Goal: Transaction & Acquisition: Purchase product/service

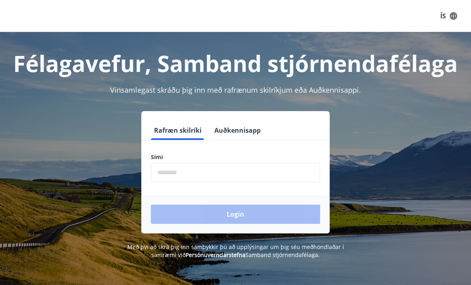
click at [203, 175] on input "phone" at bounding box center [235, 173] width 169 height 20
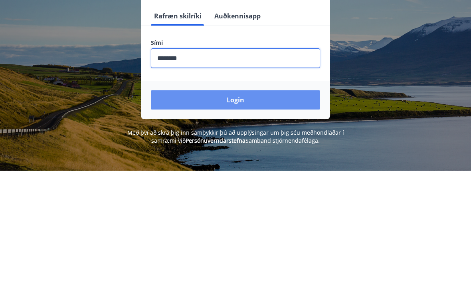
type input "********"
click at [241, 204] on button "Login" at bounding box center [235, 213] width 169 height 19
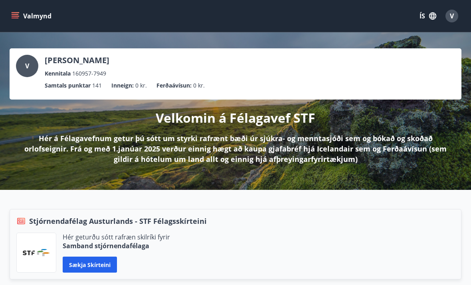
click at [14, 15] on icon "menu" at bounding box center [15, 16] width 8 height 8
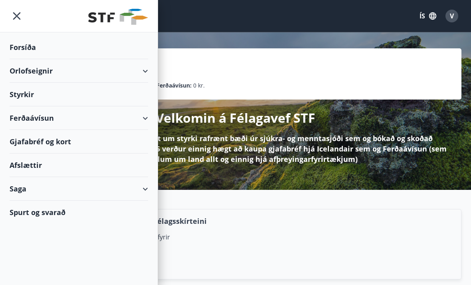
click at [149, 76] on div "Orlofseignir" at bounding box center [79, 71] width 158 height 24
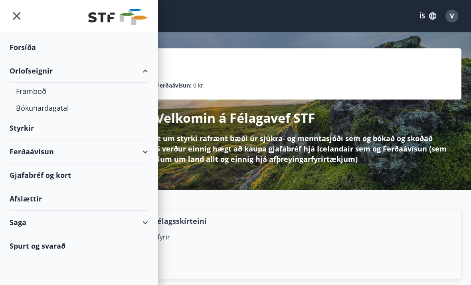
click at [62, 110] on div "Bókunardagatal" at bounding box center [79, 107] width 126 height 17
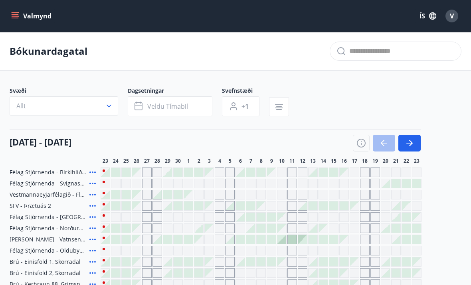
click at [111, 108] on icon "button" at bounding box center [109, 106] width 8 height 8
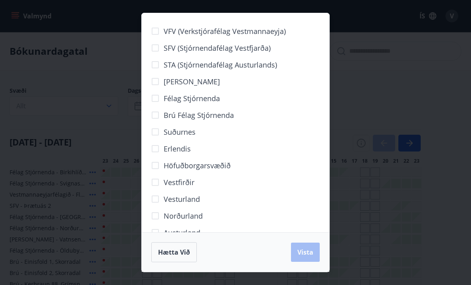
click at [216, 168] on span "Höfuðborgarsvæðið" at bounding box center [197, 165] width 67 height 10
click at [389, 77] on div "VFV (Verkstjórafélag Vestmannaeyja) SFV (Stjórnendafélag Vestfjarða) STA (Stjór…" at bounding box center [235, 142] width 471 height 285
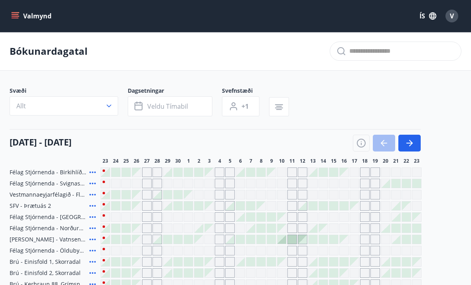
click at [190, 110] on button "Veldu tímabil" at bounding box center [170, 106] width 85 height 20
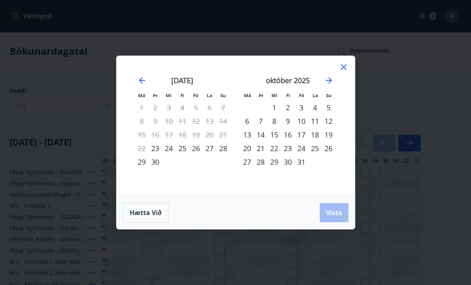
click at [316, 121] on div "11" at bounding box center [315, 121] width 14 height 14
click at [291, 137] on div "16" at bounding box center [288, 135] width 14 height 14
click at [339, 213] on span "Vista" at bounding box center [334, 212] width 16 height 9
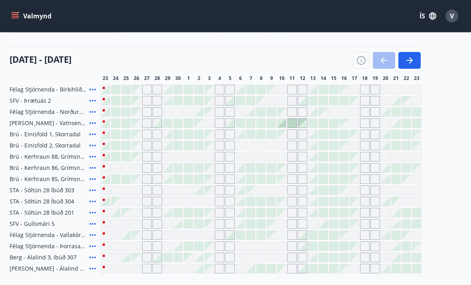
scroll to position [82, 0]
click at [283, 226] on div "Gráir dagar eru ekki bókanlegir" at bounding box center [282, 224] width 10 height 10
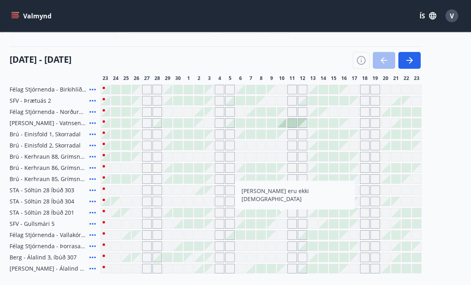
scroll to position [83, 0]
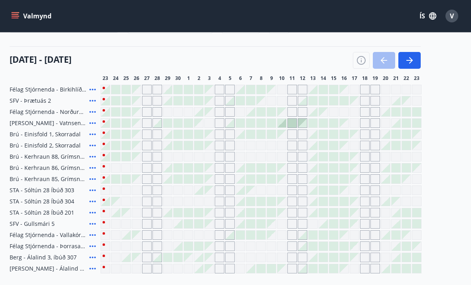
click at [355, 205] on div "Gráir dagar eru ekki bókanlegir" at bounding box center [354, 201] width 9 height 9
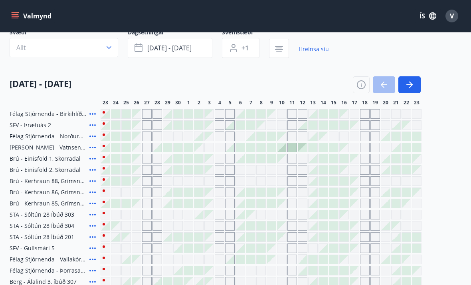
scroll to position [0, 0]
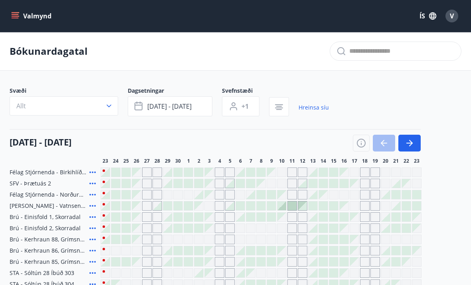
click at [113, 107] on icon "button" at bounding box center [109, 106] width 8 height 8
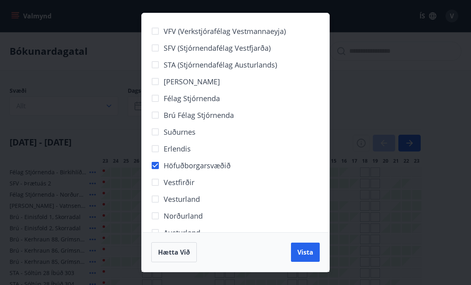
click at [310, 256] on span "Vista" at bounding box center [306, 252] width 16 height 9
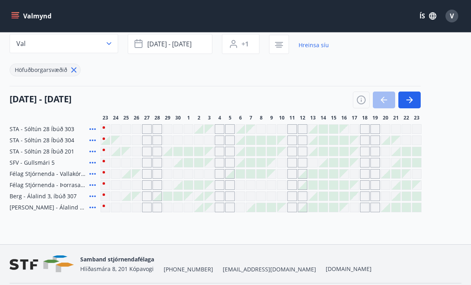
scroll to position [63, 0]
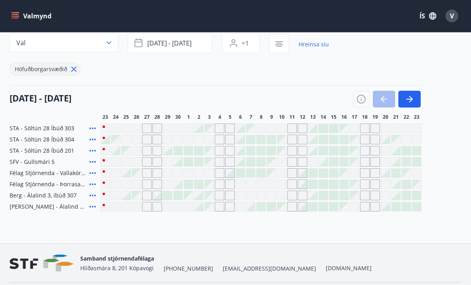
click at [292, 144] on div "Gráir dagar eru ekki bókanlegir" at bounding box center [293, 140] width 10 height 10
click at [331, 82] on div "Svæði Val Dagsetningar [DATE] - [DATE] Svefnstæði +1 Hreinsa síu Höfuðborgarsvæ…" at bounding box center [236, 118] width 452 height 188
click at [305, 174] on div at bounding box center [302, 173] width 9 height 9
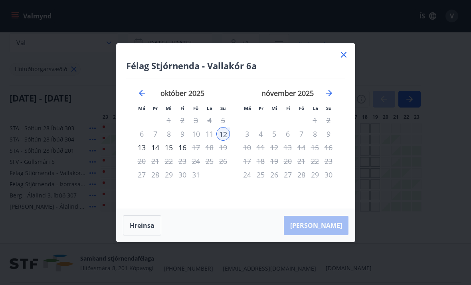
click at [186, 154] on div "16" at bounding box center [183, 148] width 14 height 14
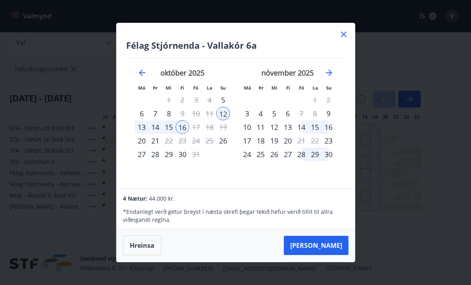
click at [329, 255] on button "[PERSON_NAME]" at bounding box center [316, 245] width 65 height 19
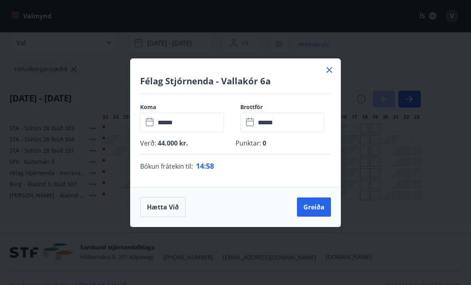
scroll to position [52, 0]
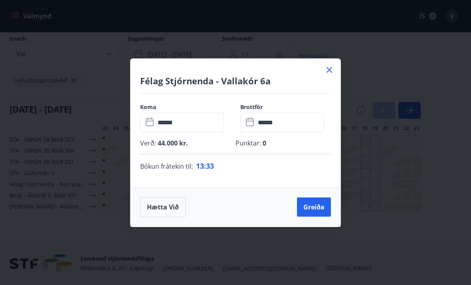
click at [333, 75] on icon at bounding box center [330, 70] width 10 height 10
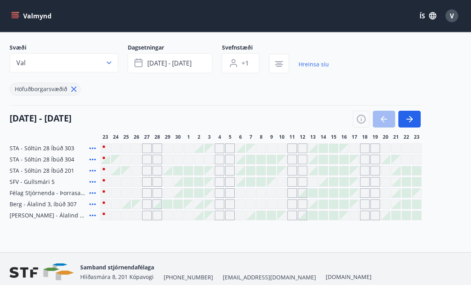
scroll to position [43, 0]
click at [307, 219] on div at bounding box center [302, 215] width 9 height 9
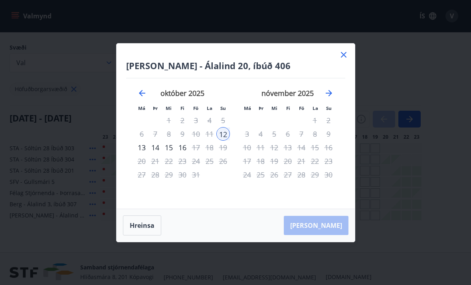
click at [189, 154] on div "16" at bounding box center [183, 148] width 14 height 14
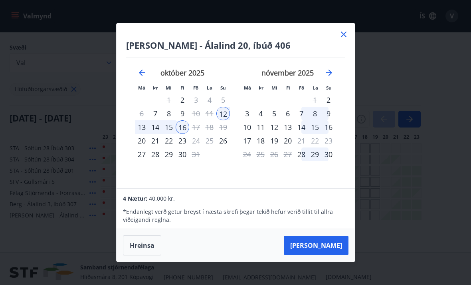
click at [348, 39] on icon at bounding box center [344, 35] width 10 height 10
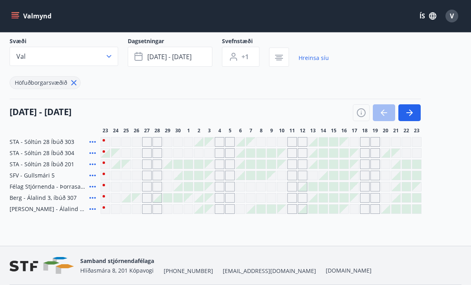
scroll to position [49, 0]
click at [310, 187] on div at bounding box center [313, 187] width 9 height 9
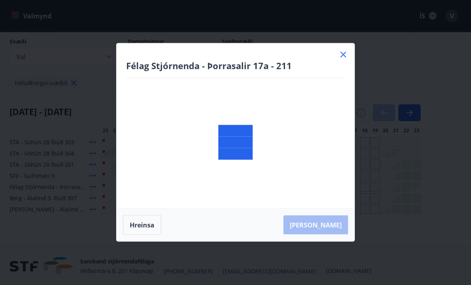
scroll to position [50, 0]
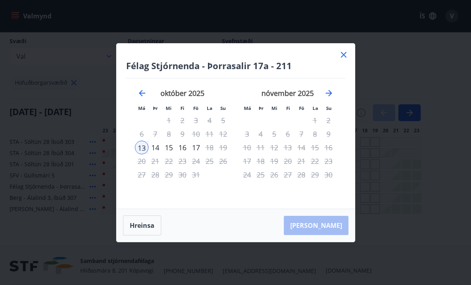
click at [142, 96] on icon "Move backward to switch to the previous month." at bounding box center [142, 93] width 6 height 6
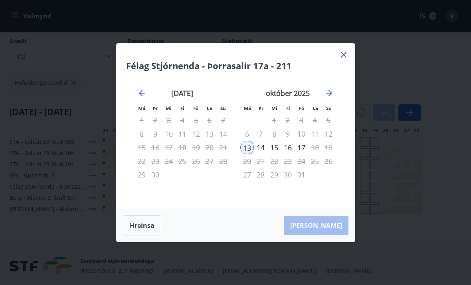
click at [347, 60] on icon at bounding box center [344, 55] width 10 height 10
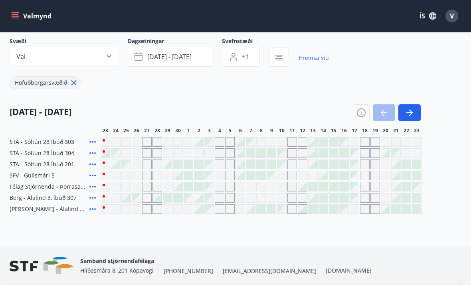
click at [303, 191] on div at bounding box center [303, 187] width 10 height 10
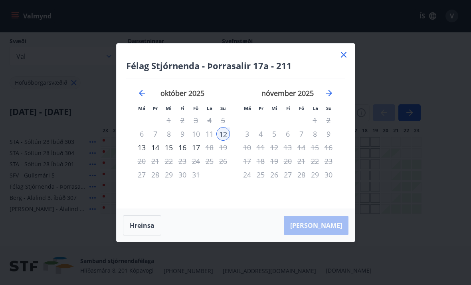
click at [229, 141] on div "12" at bounding box center [223, 134] width 14 height 14
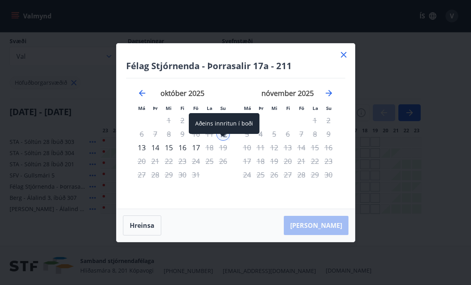
click at [186, 154] on div "16" at bounding box center [183, 148] width 14 height 14
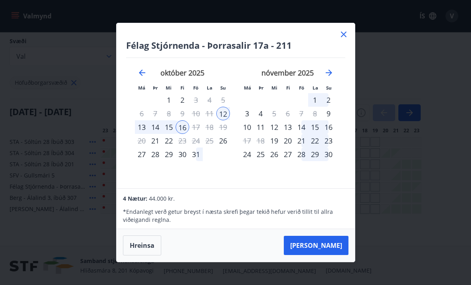
click at [148, 255] on button "Hreinsa" at bounding box center [142, 245] width 38 height 20
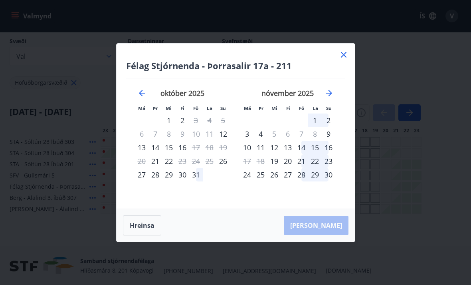
click at [344, 60] on icon at bounding box center [344, 55] width 10 height 10
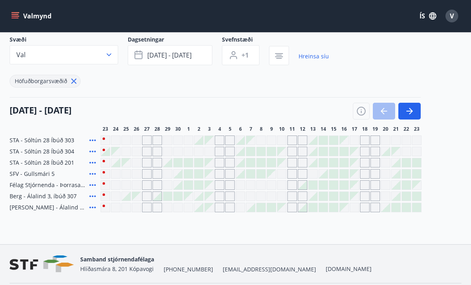
scroll to position [52, 0]
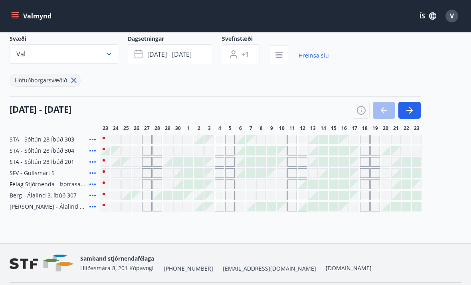
click at [302, 208] on div at bounding box center [302, 206] width 9 height 9
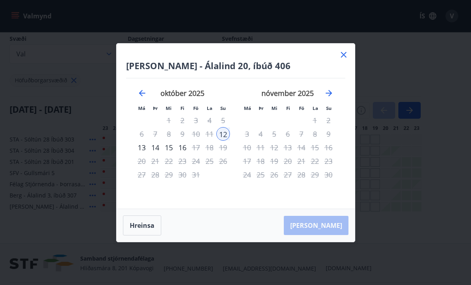
click at [225, 141] on div "12" at bounding box center [223, 134] width 14 height 14
click at [185, 154] on div "16" at bounding box center [183, 148] width 14 height 14
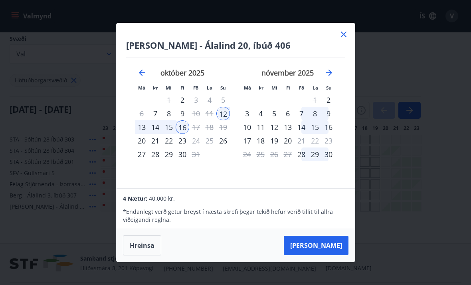
click at [343, 35] on icon at bounding box center [343, 34] width 1 height 1
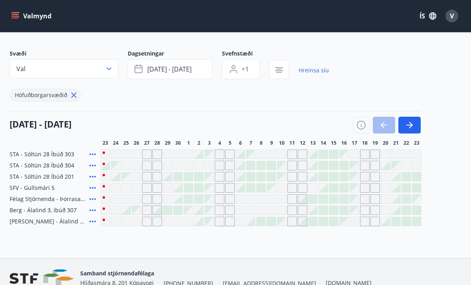
scroll to position [0, 0]
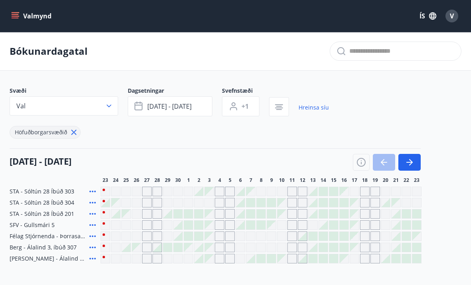
click at [33, 22] on button "Valmynd" at bounding box center [32, 16] width 45 height 14
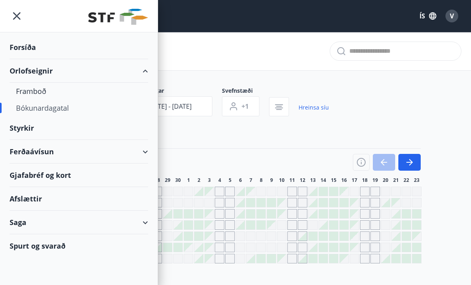
click at [55, 153] on div "Ferðaávísun" at bounding box center [79, 152] width 139 height 24
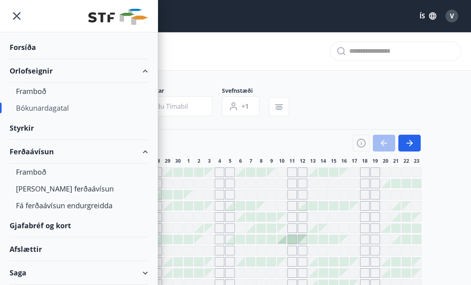
click at [150, 155] on icon at bounding box center [146, 152] width 10 height 10
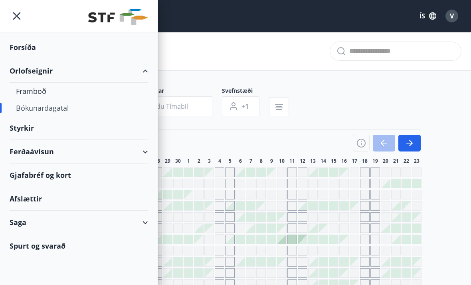
click at [56, 156] on div "Ferðaávísun" at bounding box center [79, 152] width 139 height 24
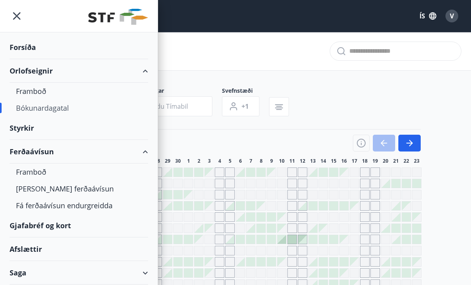
click at [75, 190] on div "[PERSON_NAME] ferðaávísun" at bounding box center [79, 188] width 126 height 17
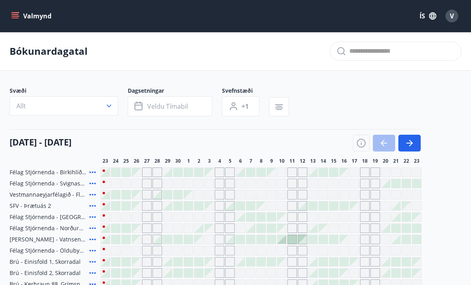
click at [17, 16] on icon "menu" at bounding box center [16, 16] width 9 height 1
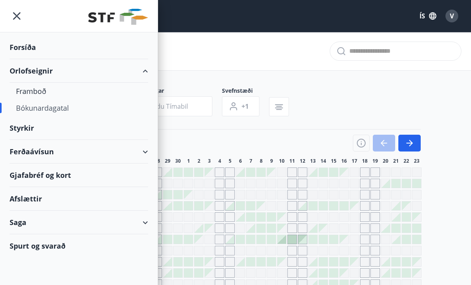
click at [147, 153] on div "Ferðaávísun" at bounding box center [79, 152] width 139 height 24
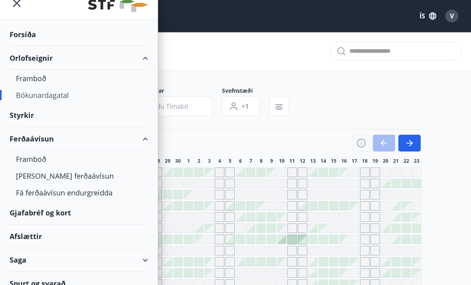
scroll to position [13, 0]
click at [38, 161] on div "Framboð" at bounding box center [79, 158] width 126 height 17
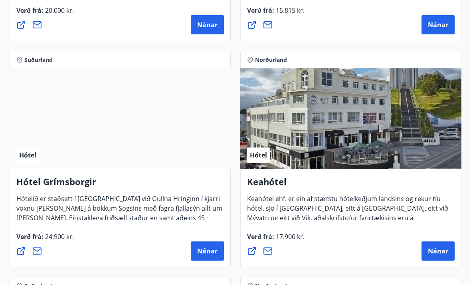
scroll to position [549, 0]
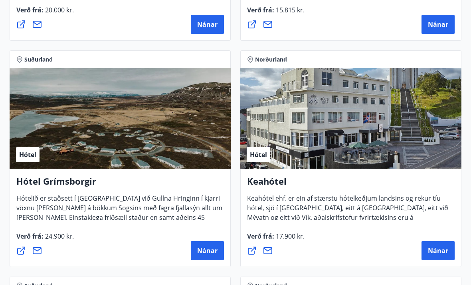
click at [439, 248] on span "Nánar" at bounding box center [438, 250] width 20 height 9
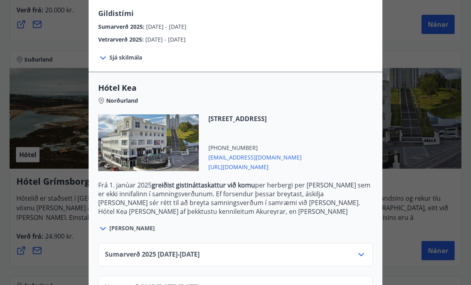
scroll to position [139, 0]
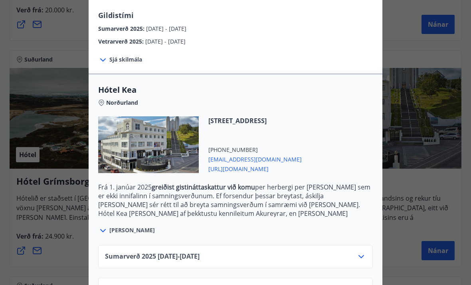
click at [359, 284] on icon at bounding box center [362, 289] width 10 height 10
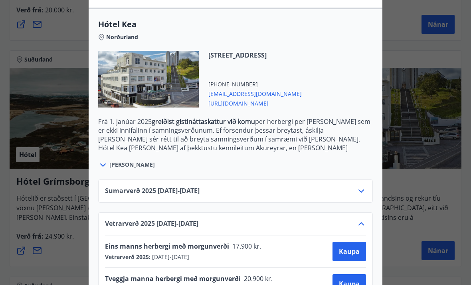
scroll to position [204, 0]
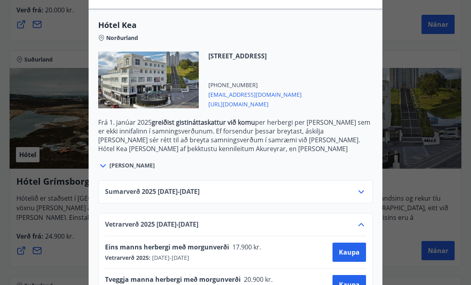
click at [355, 253] on span "Kaupa" at bounding box center [349, 252] width 21 height 9
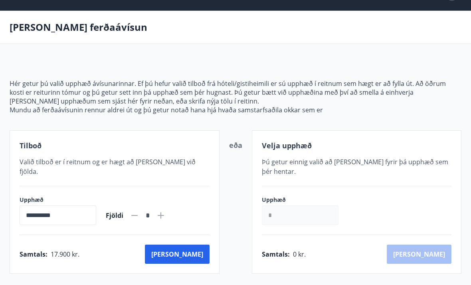
scroll to position [20, 0]
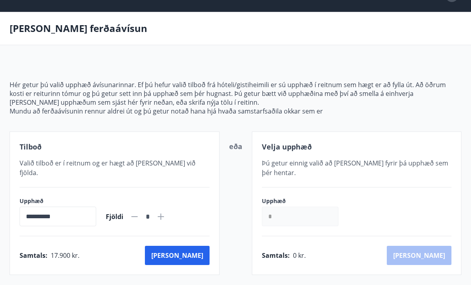
click at [199, 246] on button "[PERSON_NAME]" at bounding box center [177, 255] width 65 height 19
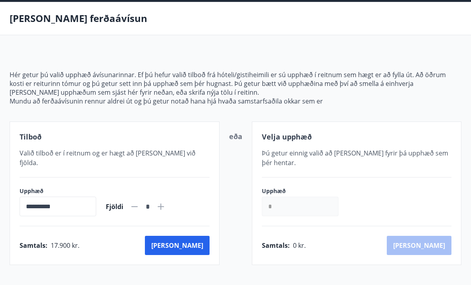
scroll to position [31, 0]
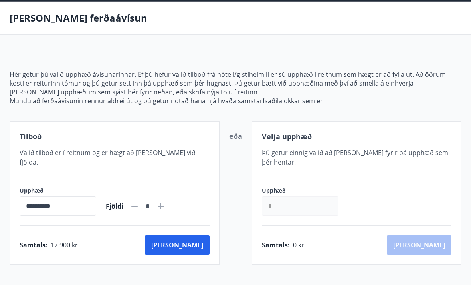
click at [161, 206] on icon at bounding box center [161, 206] width 1 height 1
type input "*"
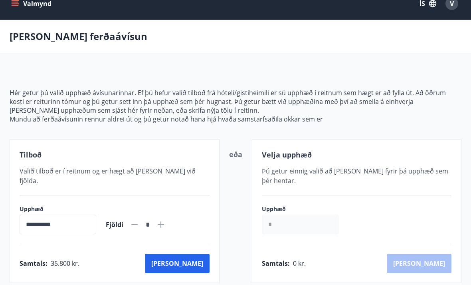
scroll to position [0, 0]
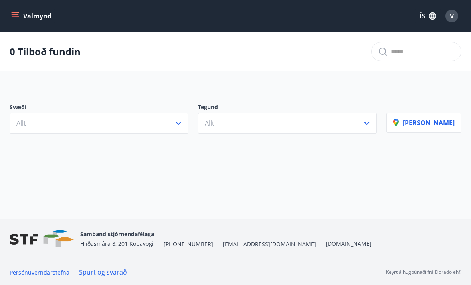
scroll to position [27, 0]
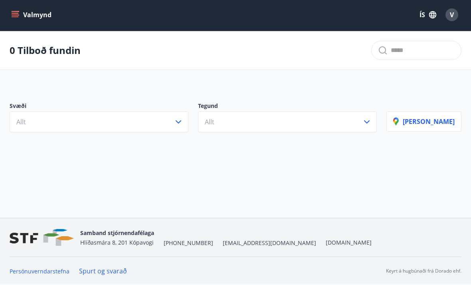
click at [183, 117] on icon "button" at bounding box center [179, 122] width 10 height 10
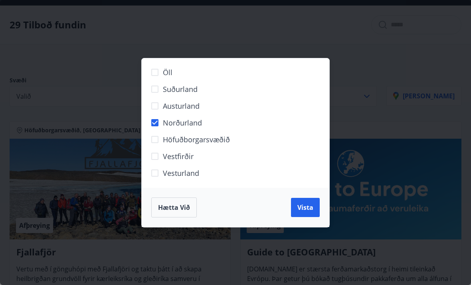
click at [305, 208] on span "Vista" at bounding box center [306, 207] width 16 height 9
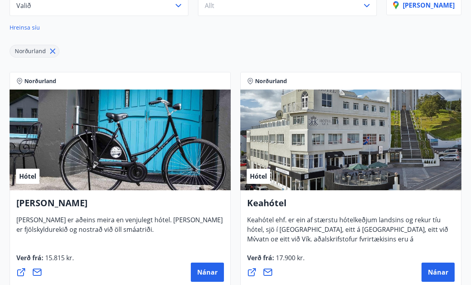
scroll to position [117, 0]
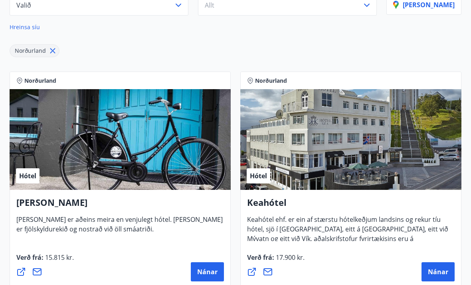
click at [374, 194] on div "[PERSON_NAME] ehf. er ein af stærstu hótelkeðjum landsins og rekur tíu hótel, s…" at bounding box center [350, 239] width 221 height 98
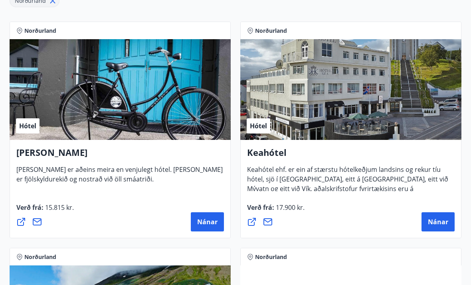
click at [441, 219] on span "Nánar" at bounding box center [438, 222] width 20 height 9
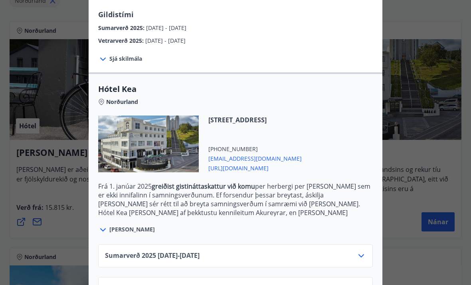
scroll to position [139, 0]
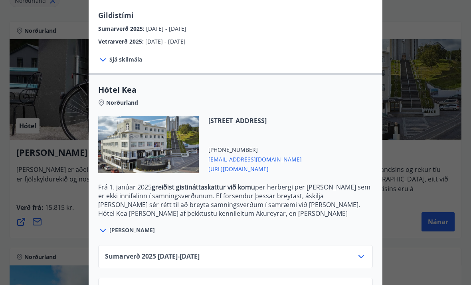
click at [364, 284] on icon at bounding box center [362, 289] width 10 height 10
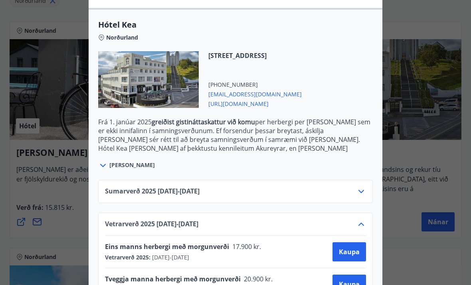
scroll to position [204, 0]
click at [349, 284] on span "Kaupa" at bounding box center [349, 284] width 21 height 9
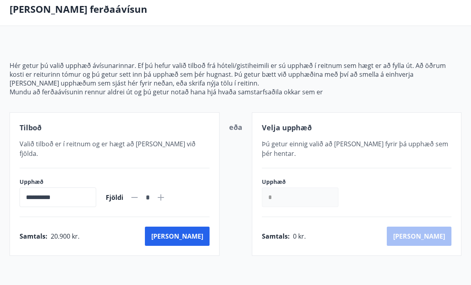
click at [198, 226] on button "[PERSON_NAME]" at bounding box center [177, 235] width 65 height 19
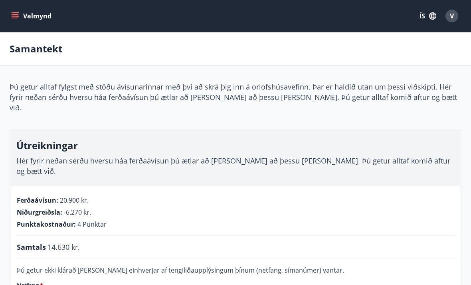
scroll to position [65, 0]
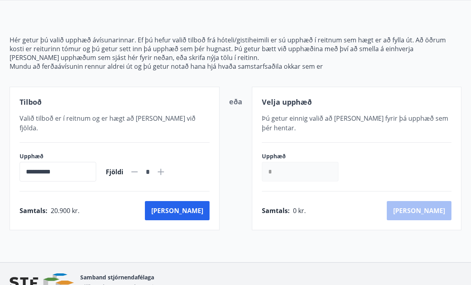
click at [96, 165] on input "**********" at bounding box center [58, 172] width 77 height 20
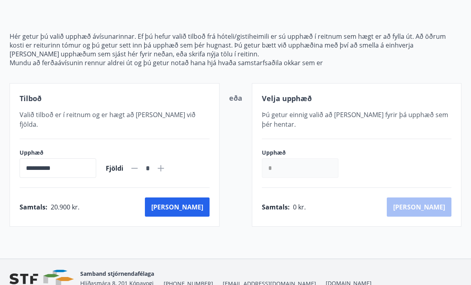
click at [166, 164] on icon at bounding box center [161, 169] width 10 height 10
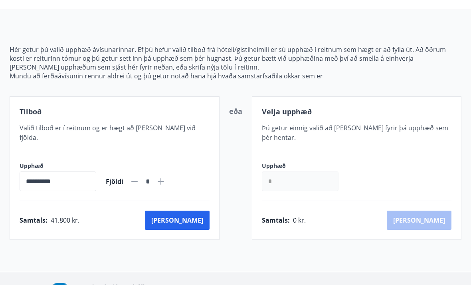
scroll to position [56, 0]
click at [139, 177] on icon at bounding box center [135, 182] width 10 height 10
click at [166, 177] on icon at bounding box center [161, 182] width 10 height 10
click at [139, 177] on icon at bounding box center [135, 182] width 10 height 10
type input "*"
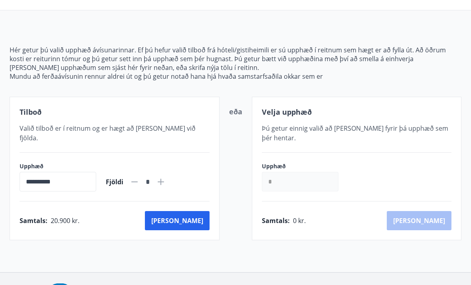
scroll to position [55, 0]
click at [200, 220] on button "[PERSON_NAME]" at bounding box center [177, 220] width 65 height 19
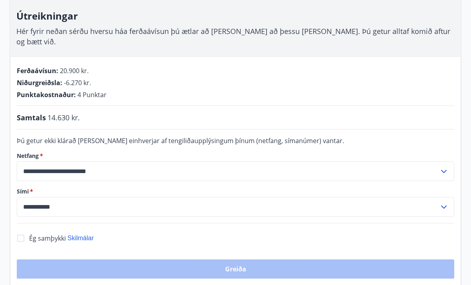
scroll to position [122, 0]
